Goal: Navigation & Orientation: Understand site structure

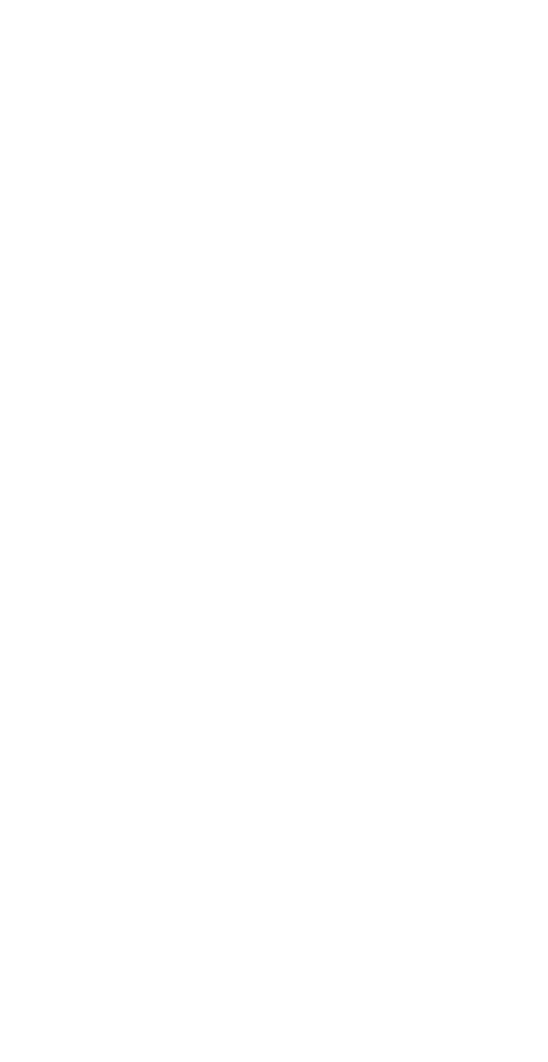
click at [190, 6] on html at bounding box center [274, 3] width 548 height 6
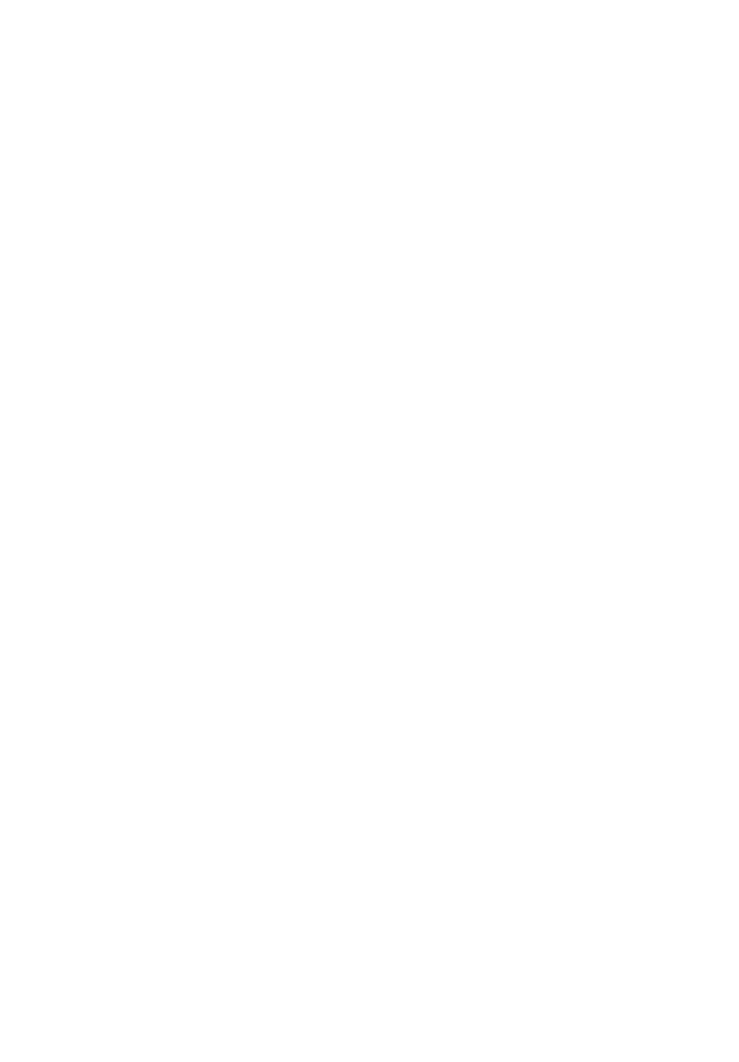
click at [240, 6] on html at bounding box center [369, 3] width 739 height 6
click at [431, 6] on html at bounding box center [369, 3] width 739 height 6
click at [316, 6] on html at bounding box center [369, 3] width 739 height 6
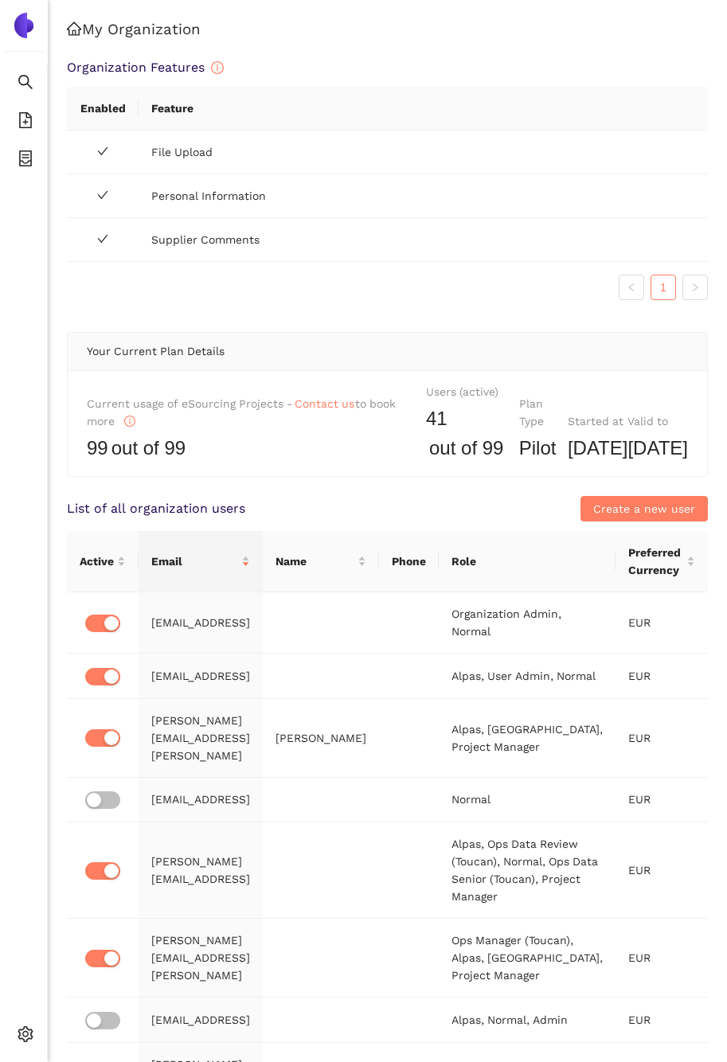
click at [38, 557] on ul "Search eSourcing Templates eSourcing Projects Settings" at bounding box center [24, 562] width 48 height 997
